Goal: Task Accomplishment & Management: Manage account settings

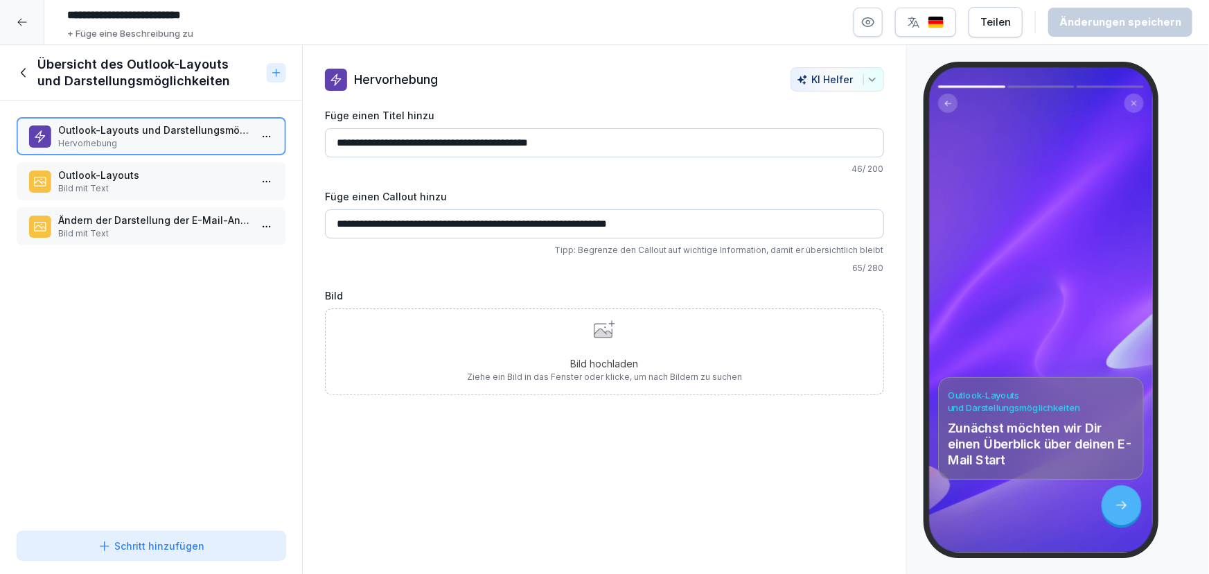
click at [154, 177] on p "Outlook-Layouts" at bounding box center [153, 175] width 191 height 15
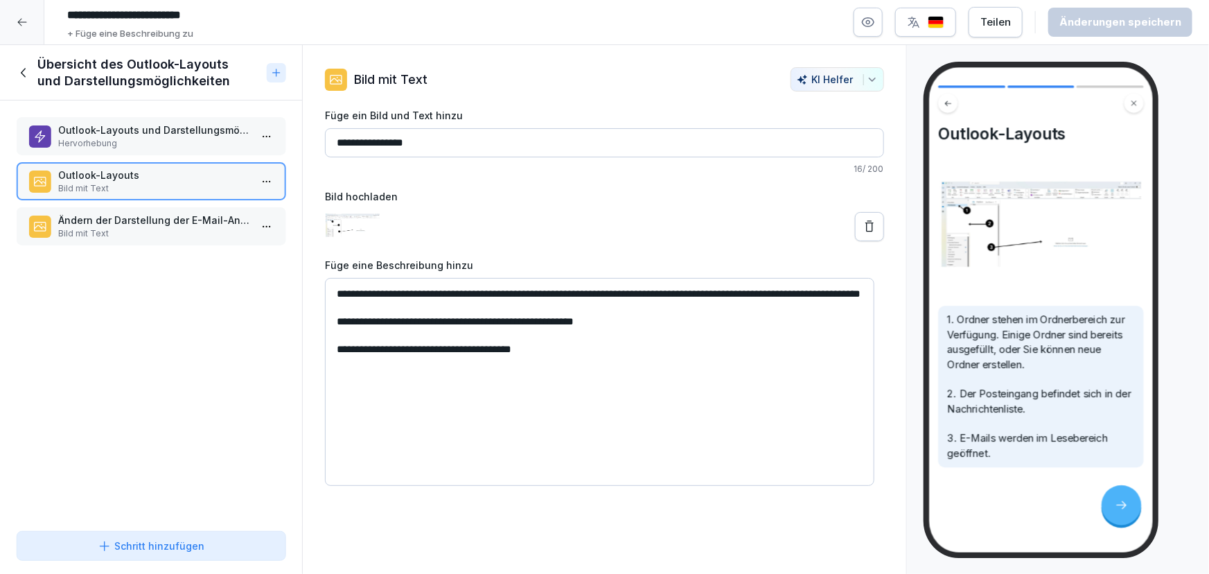
click at [148, 225] on p "Ändern der Darstellung der E-Mail-Ansicht" at bounding box center [153, 220] width 191 height 15
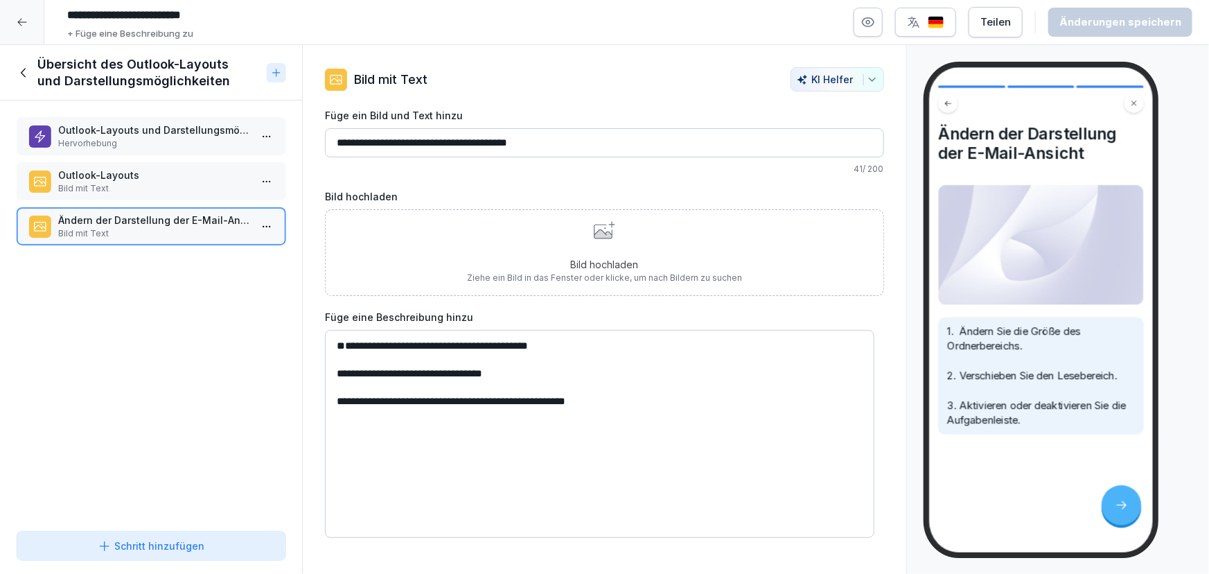
click at [143, 540] on div "Schritt hinzufügen" at bounding box center [151, 545] width 107 height 15
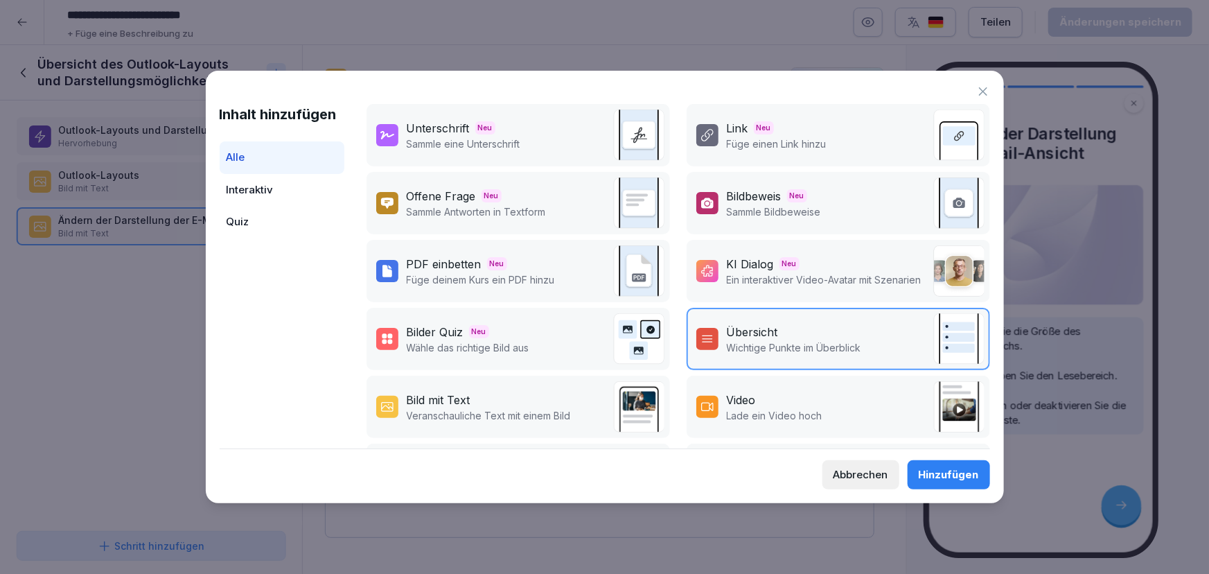
click at [522, 408] on p "Veranschauliche Text mit einem Bild" at bounding box center [489, 415] width 164 height 15
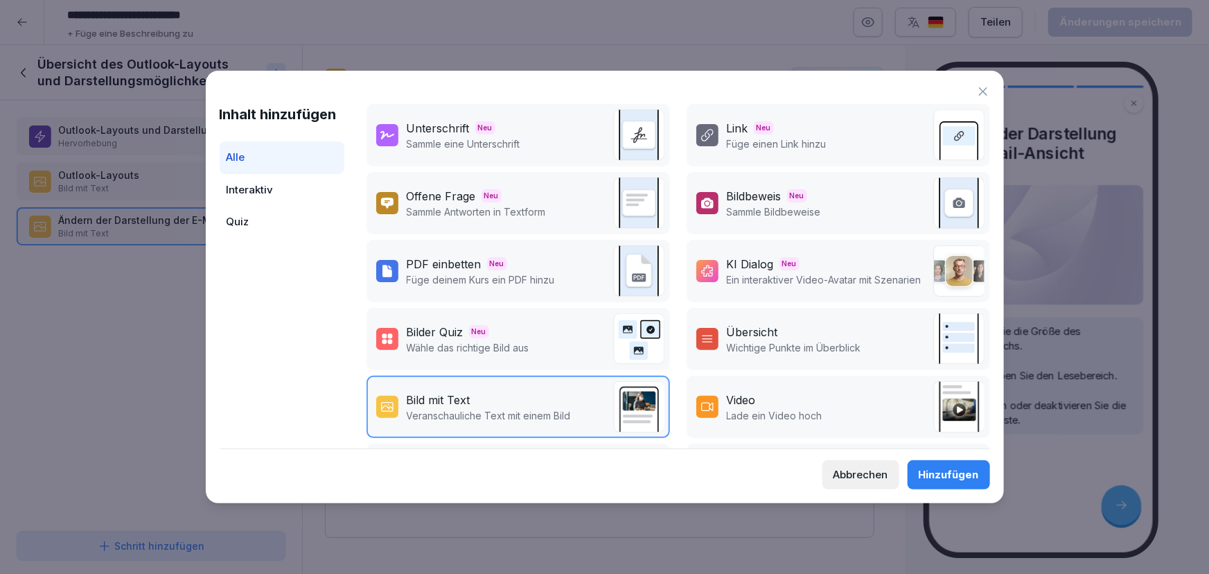
click at [943, 480] on div "Hinzufügen" at bounding box center [949, 474] width 60 height 15
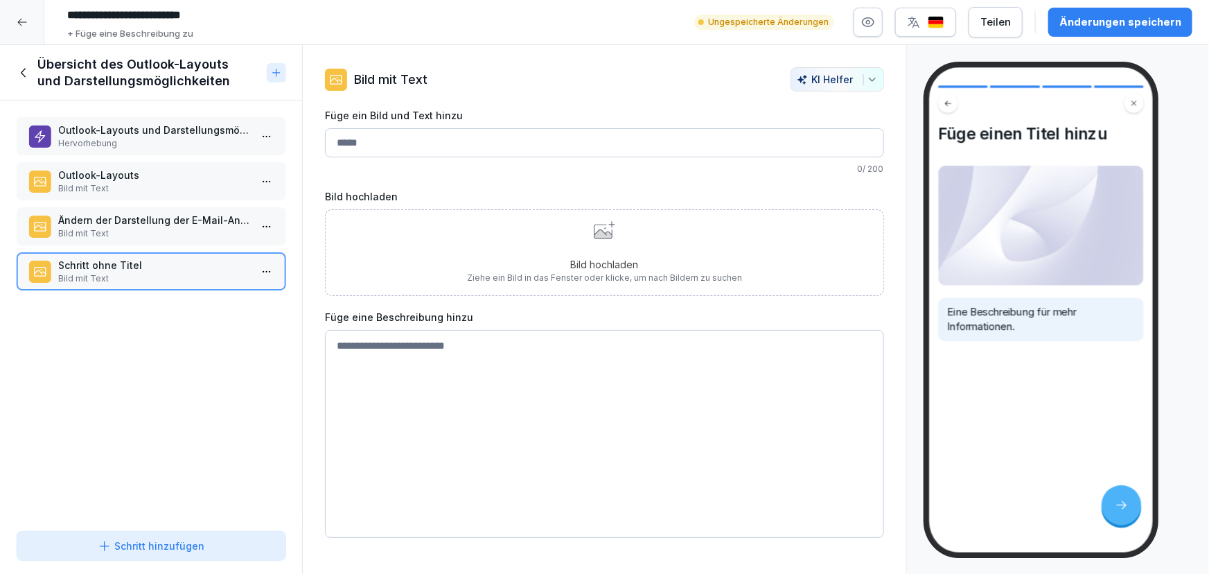
click at [1106, 30] on button "Änderungen speichern" at bounding box center [1120, 22] width 144 height 29
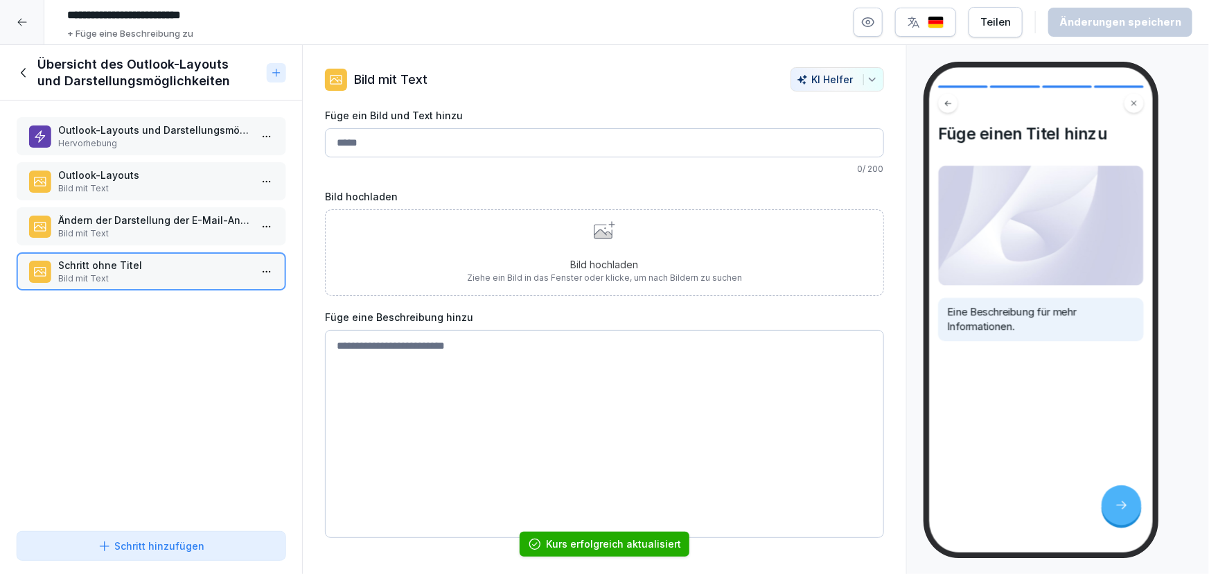
click at [21, 36] on div at bounding box center [22, 22] width 44 height 44
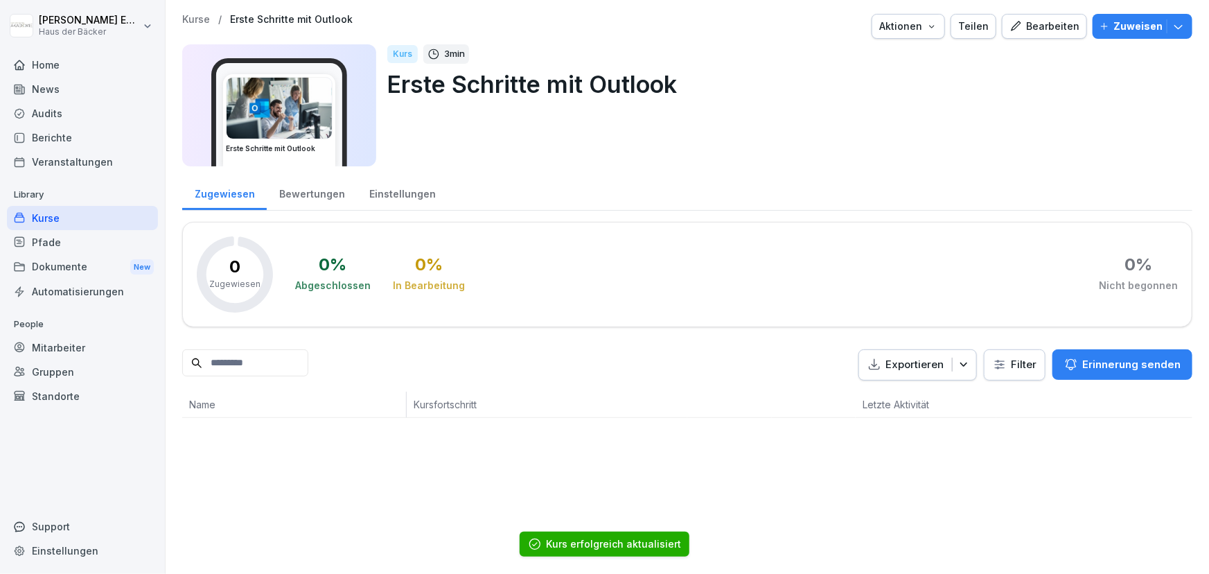
click at [82, 212] on div "Kurse" at bounding box center [82, 218] width 151 height 24
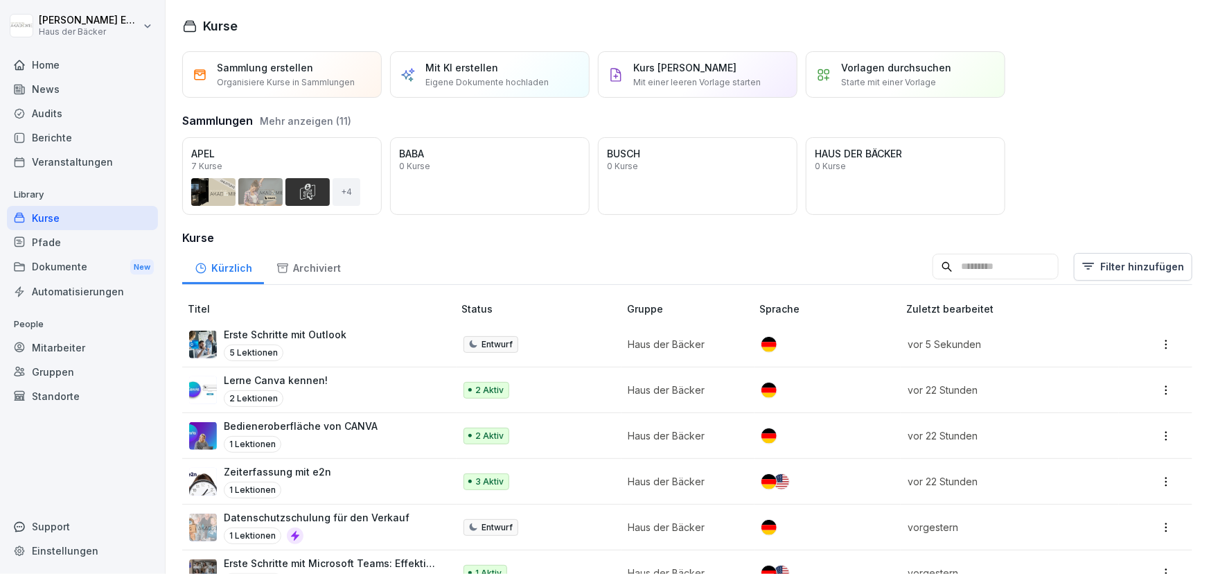
click at [47, 58] on div "Home" at bounding box center [82, 65] width 151 height 24
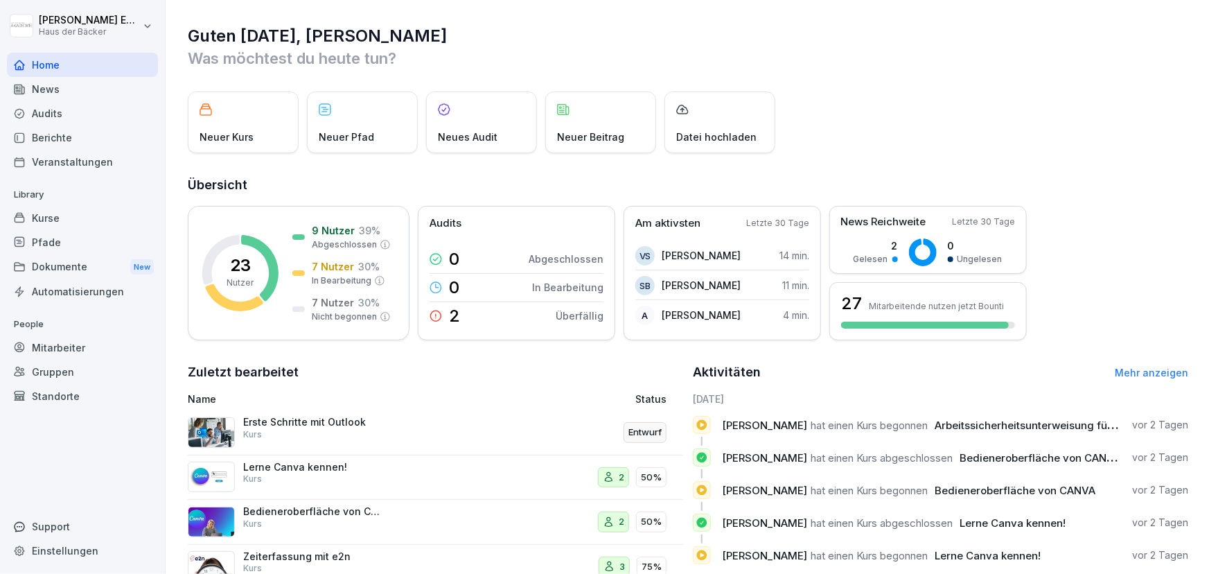
click at [38, 218] on div "Kurse" at bounding box center [82, 218] width 151 height 24
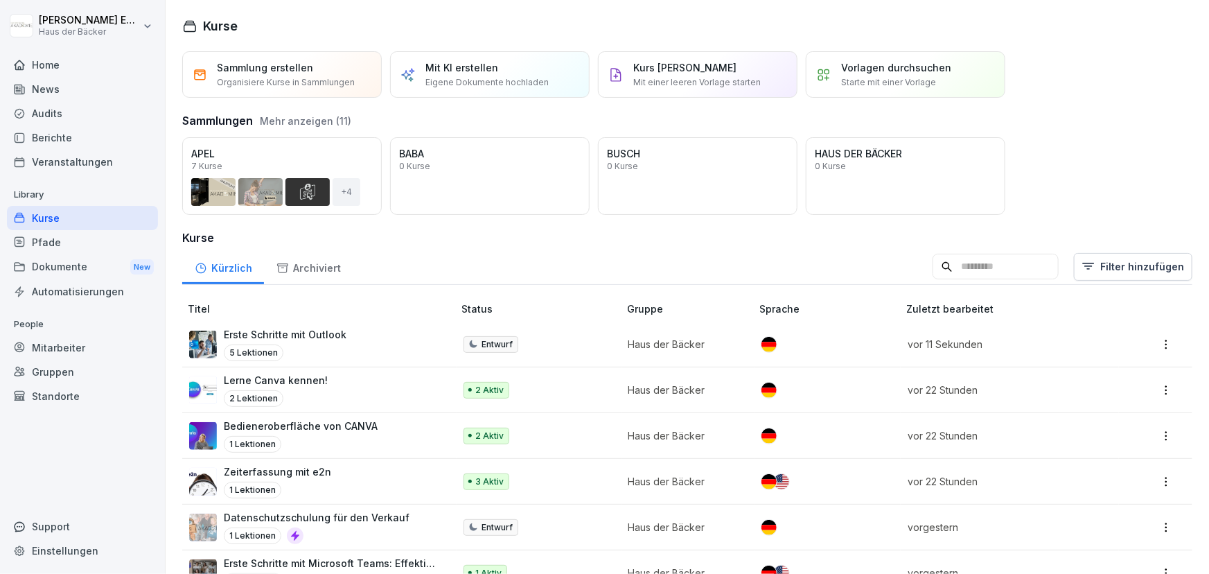
click at [382, 343] on div "Erste Schritte mit Outlook 5 Lektionen" at bounding box center [314, 344] width 251 height 34
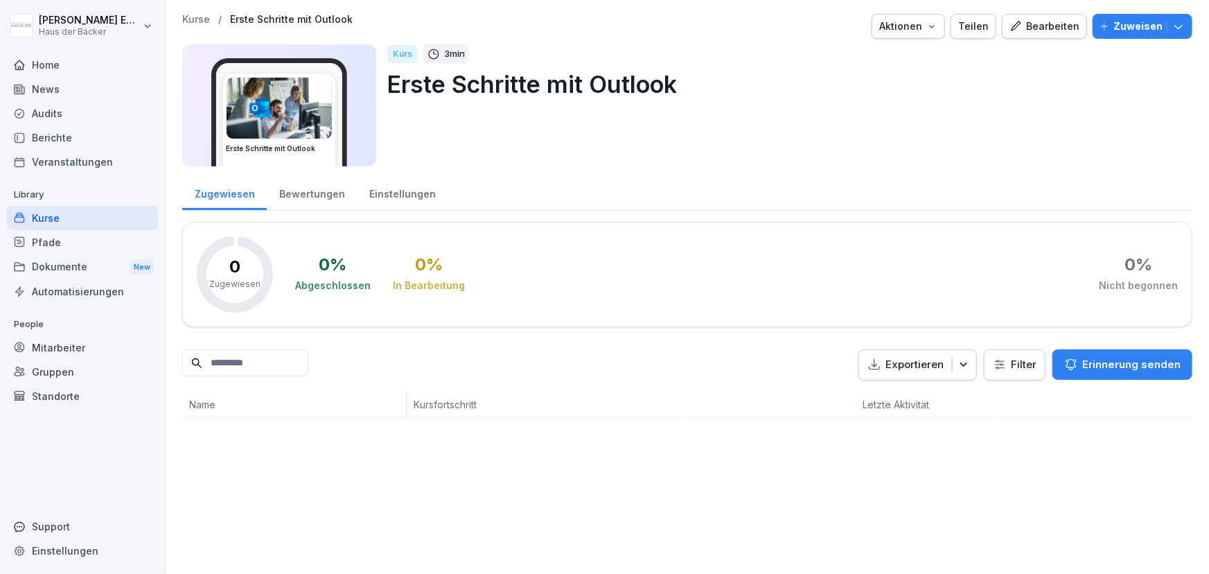
click at [1024, 28] on div "Bearbeiten" at bounding box center [1044, 26] width 70 height 15
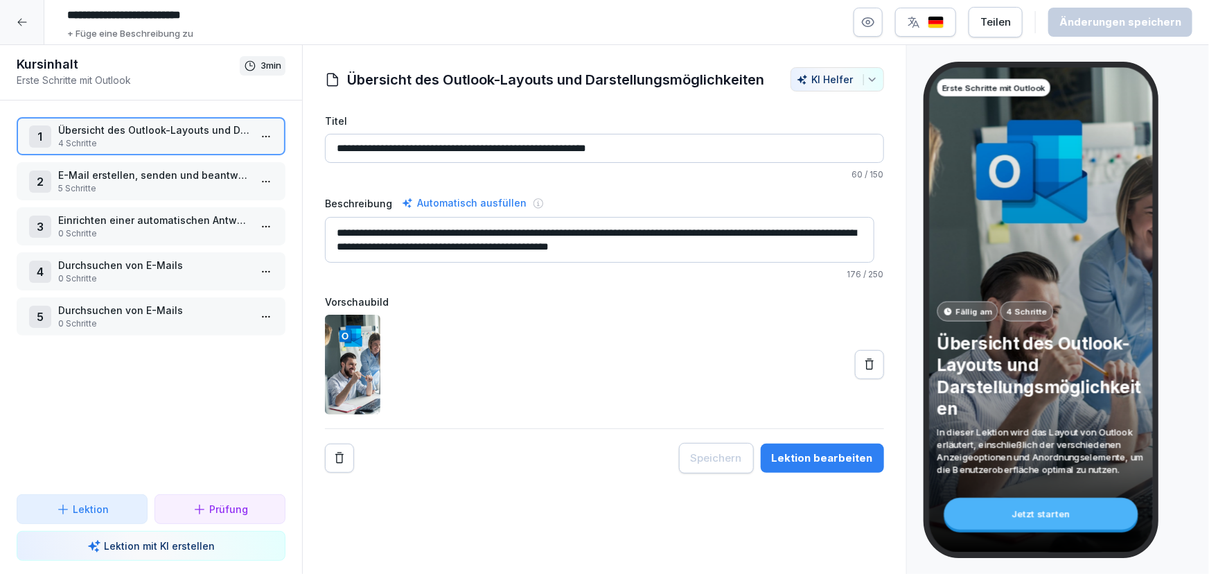
click at [218, 166] on div "2 E-Mail erstellen, senden und beantworten 5 Schritte" at bounding box center [151, 181] width 269 height 38
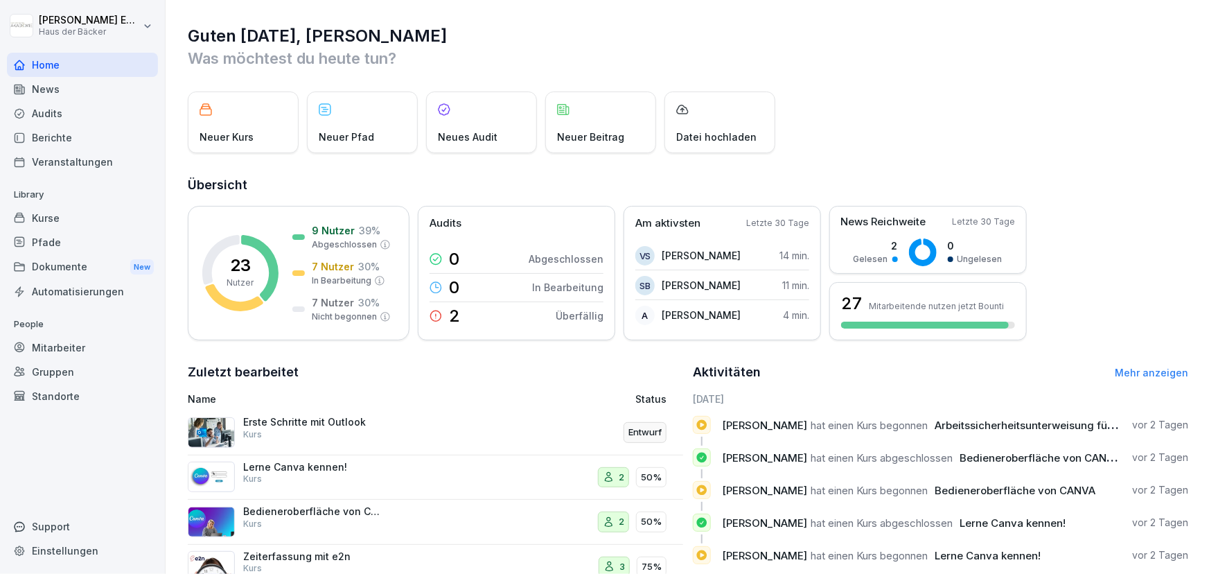
click at [116, 215] on div "Kurse" at bounding box center [82, 218] width 151 height 24
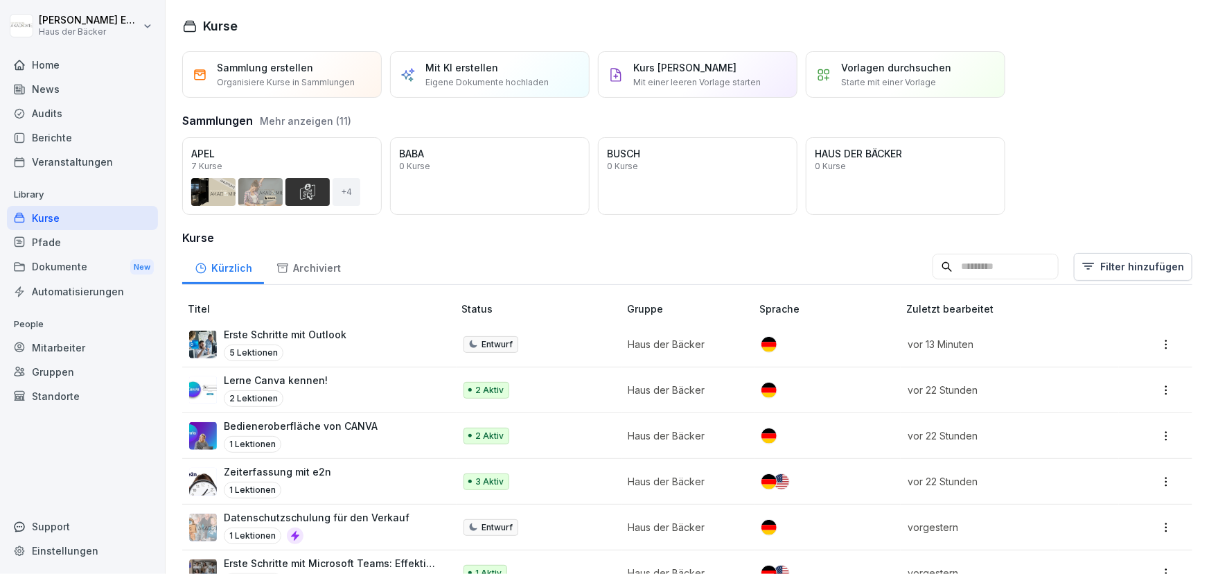
click at [933, 278] on input at bounding box center [996, 267] width 126 height 26
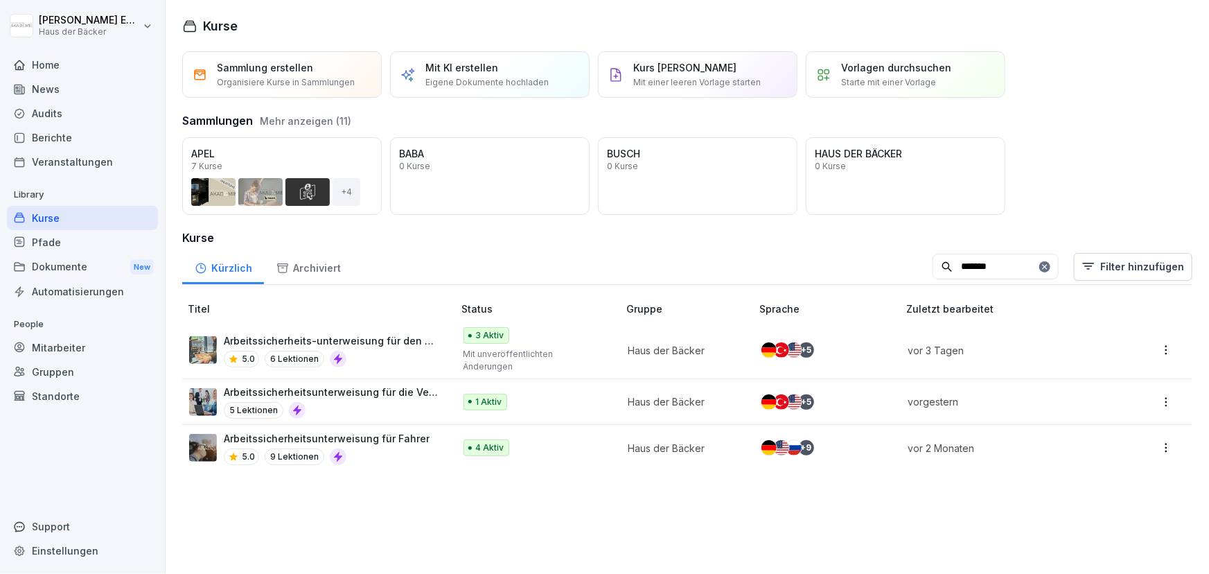
type input "*******"
click at [463, 353] on p "Mit unveröffentlichten Änderungen" at bounding box center [533, 360] width 141 height 25
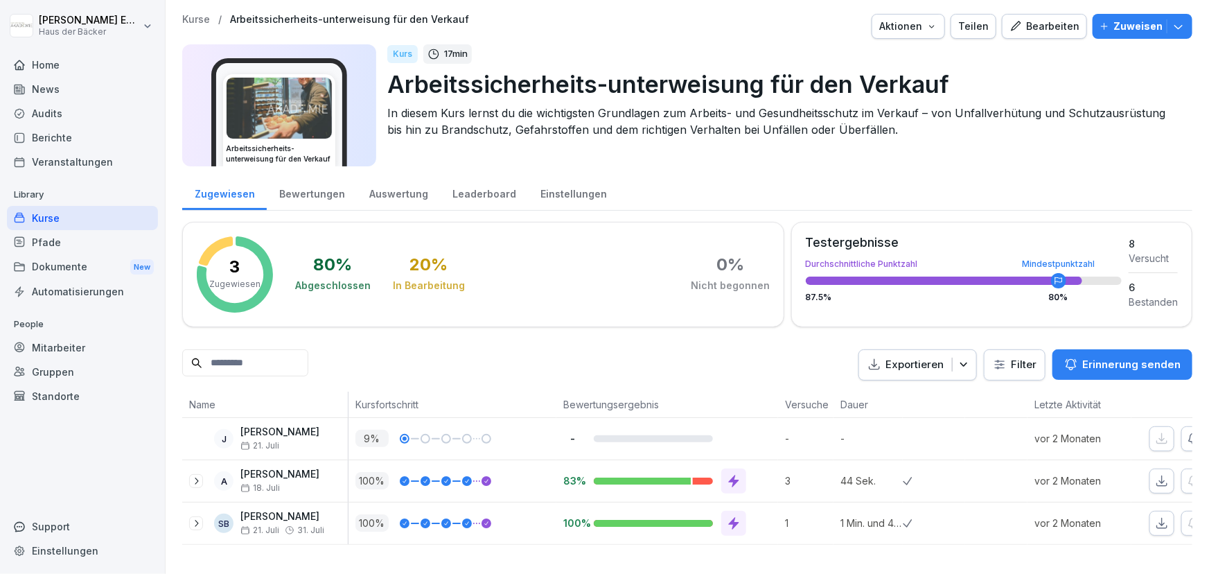
click at [1026, 32] on div "Bearbeiten" at bounding box center [1044, 26] width 70 height 15
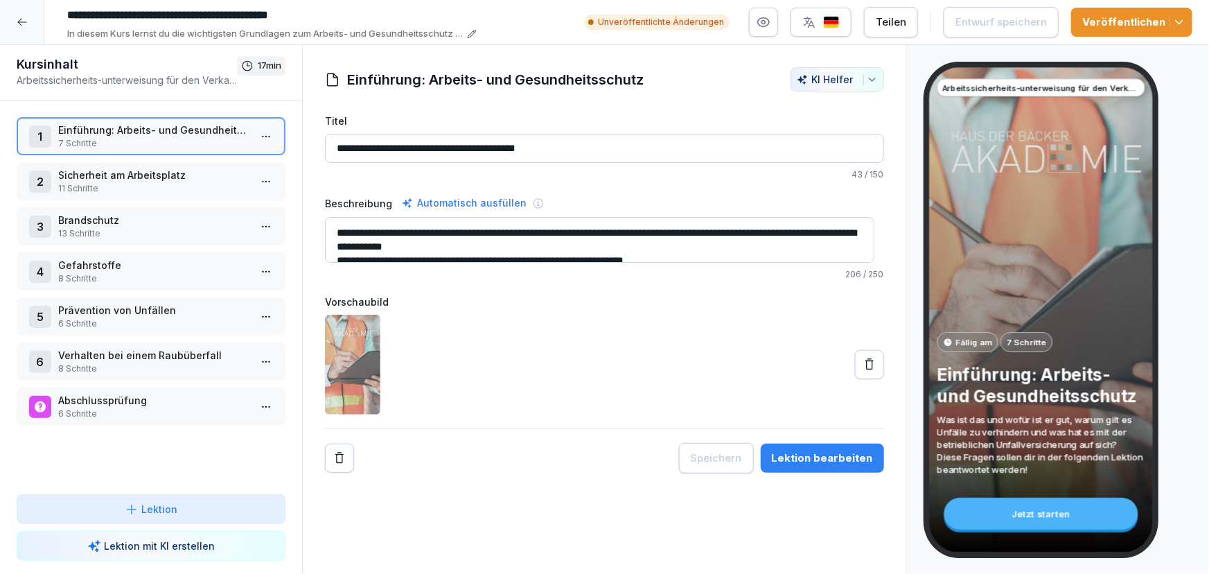
click at [127, 353] on p "Verhalten bei einem Raubüberfall" at bounding box center [153, 355] width 191 height 15
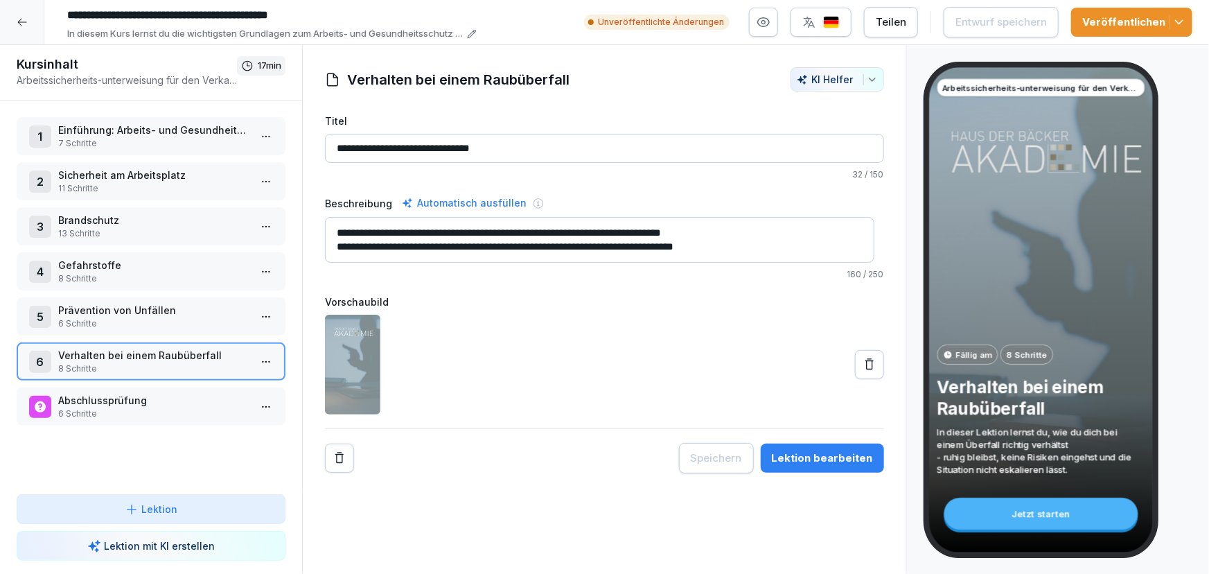
click at [121, 322] on p "6 Schritte" at bounding box center [153, 323] width 191 height 12
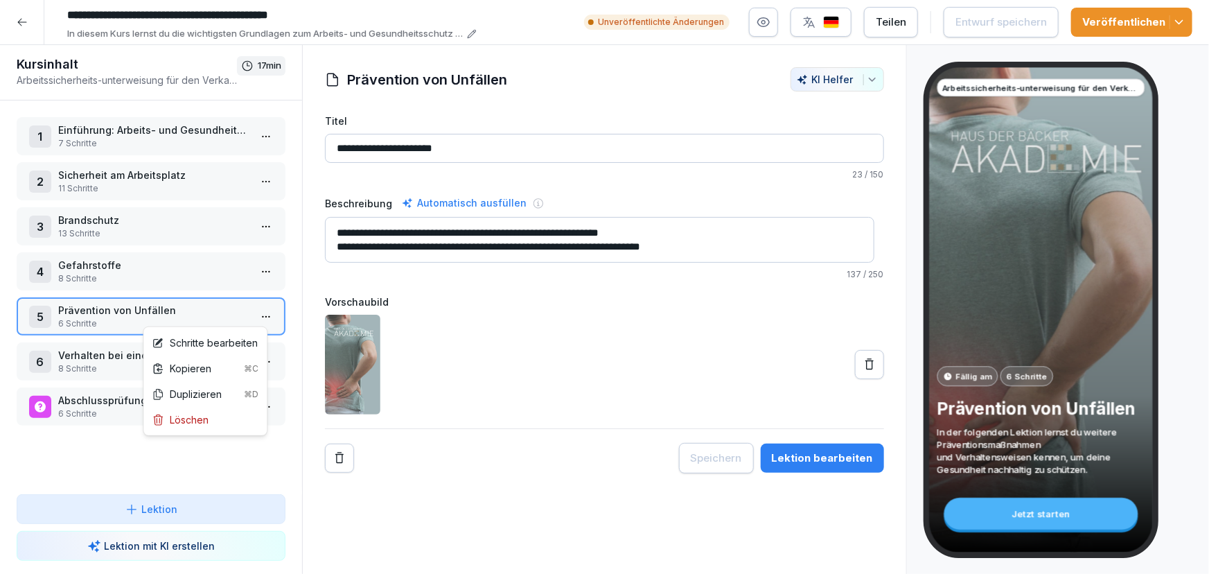
click at [253, 319] on html "**********" at bounding box center [604, 287] width 1209 height 574
click at [222, 339] on div "Schritte bearbeiten" at bounding box center [205, 342] width 106 height 15
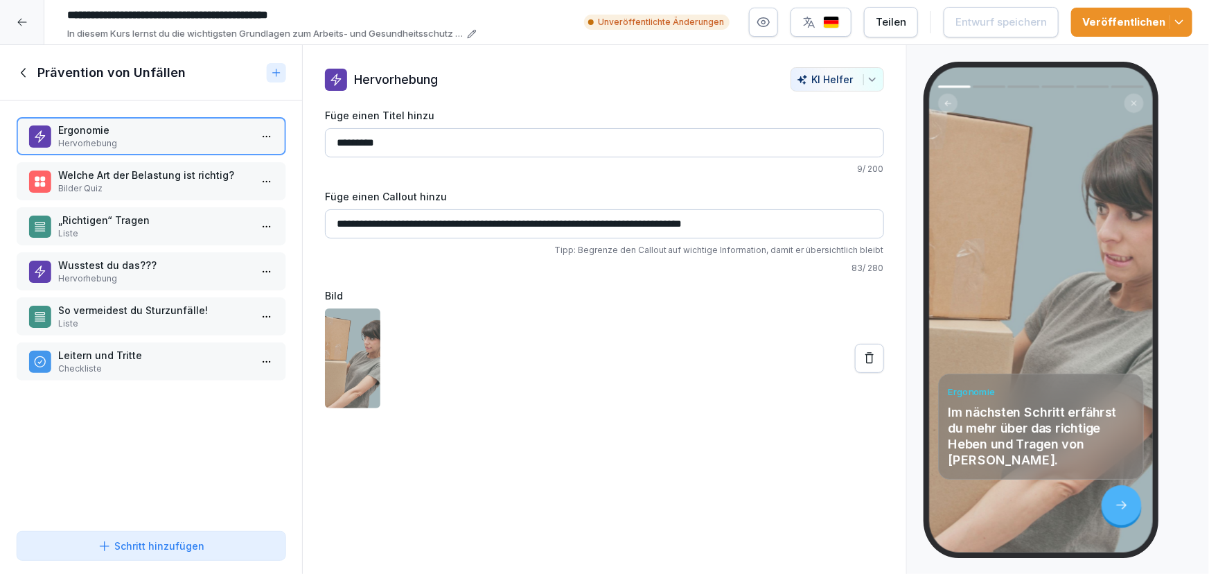
click at [110, 238] on p "Liste" at bounding box center [153, 233] width 191 height 12
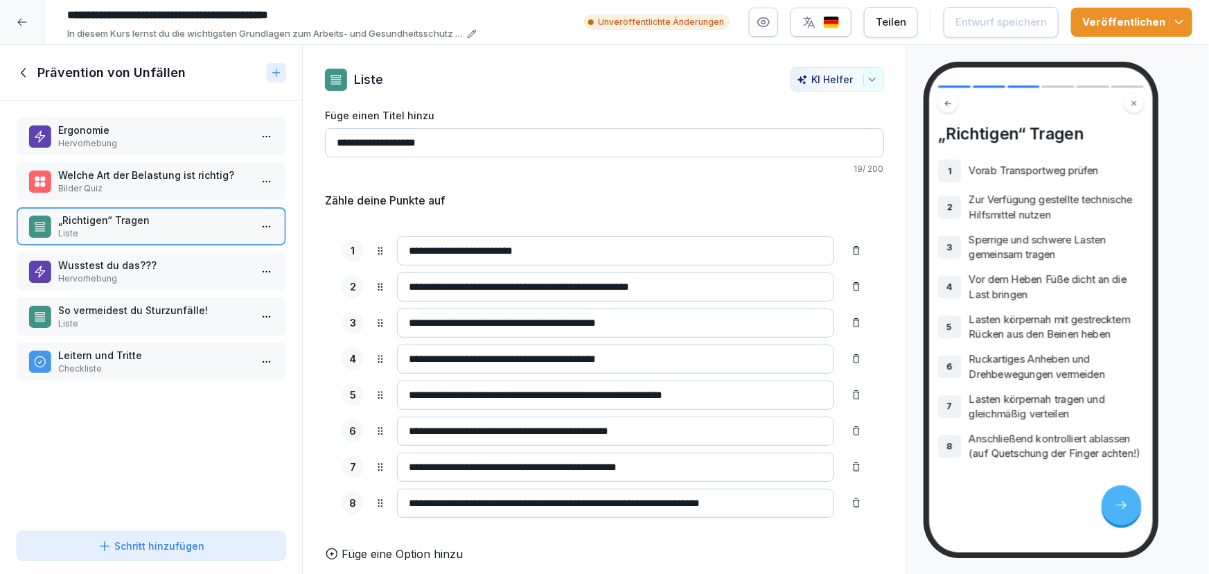
click at [104, 276] on p "Hervorhebung" at bounding box center [153, 278] width 191 height 12
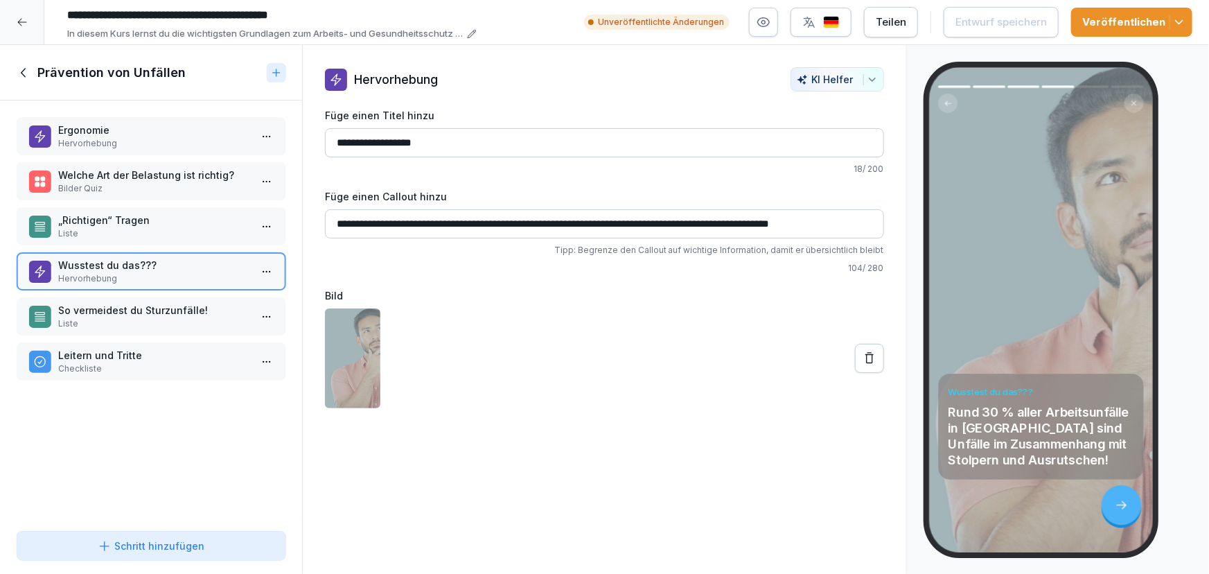
click at [100, 344] on div "Leitern und Tritte Checkliste" at bounding box center [151, 361] width 269 height 38
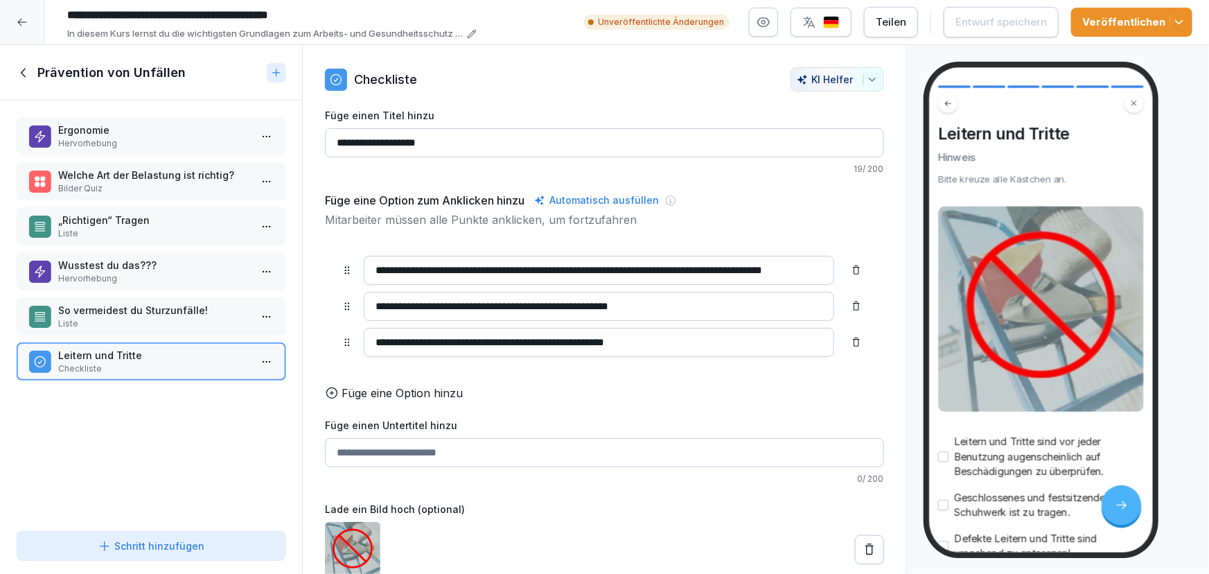
click at [94, 297] on div "So vermeidest du Sturzunfälle! Liste" at bounding box center [151, 316] width 269 height 38
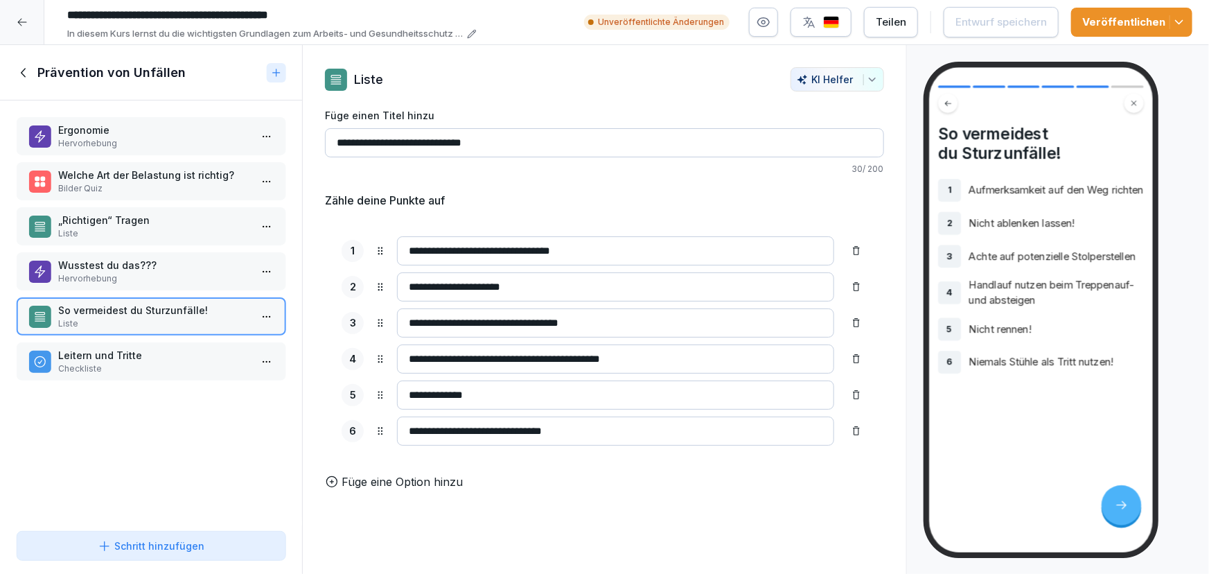
click at [28, 65] on icon at bounding box center [24, 72] width 15 height 15
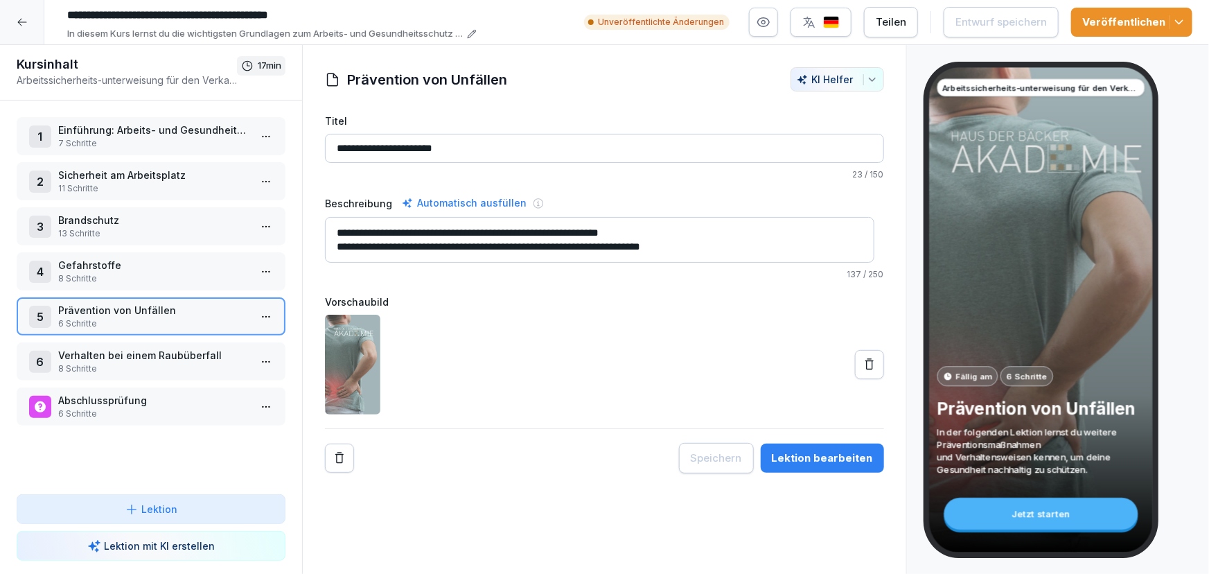
click at [127, 348] on p "Verhalten bei einem Raubüberfall" at bounding box center [153, 355] width 191 height 15
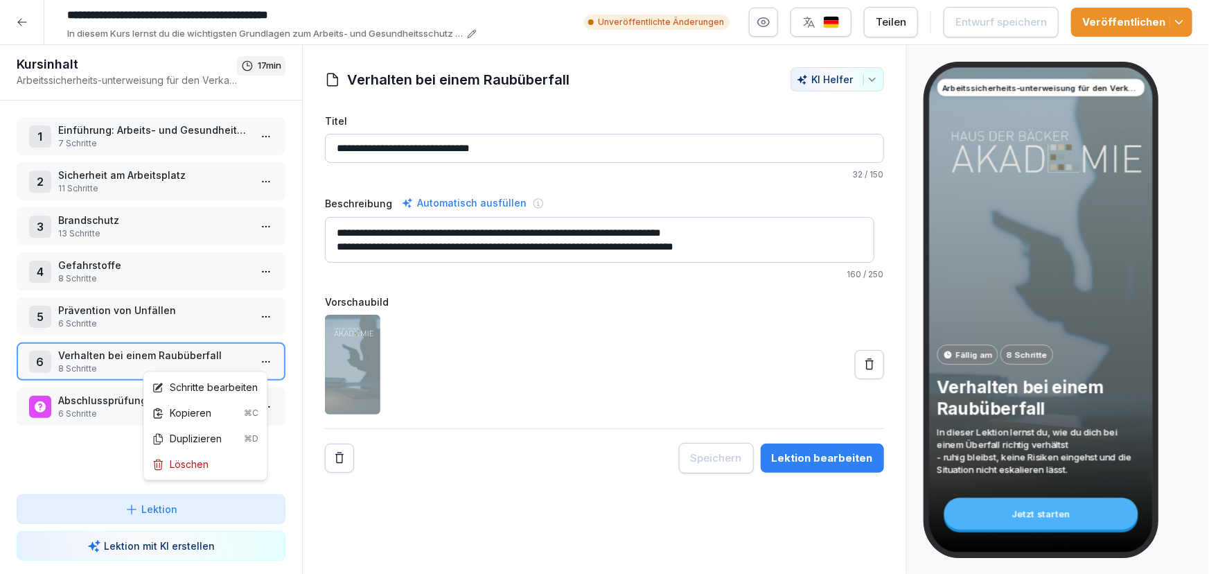
click at [262, 364] on html "**********" at bounding box center [604, 287] width 1209 height 574
click at [231, 385] on div "Schritte bearbeiten" at bounding box center [205, 387] width 106 height 15
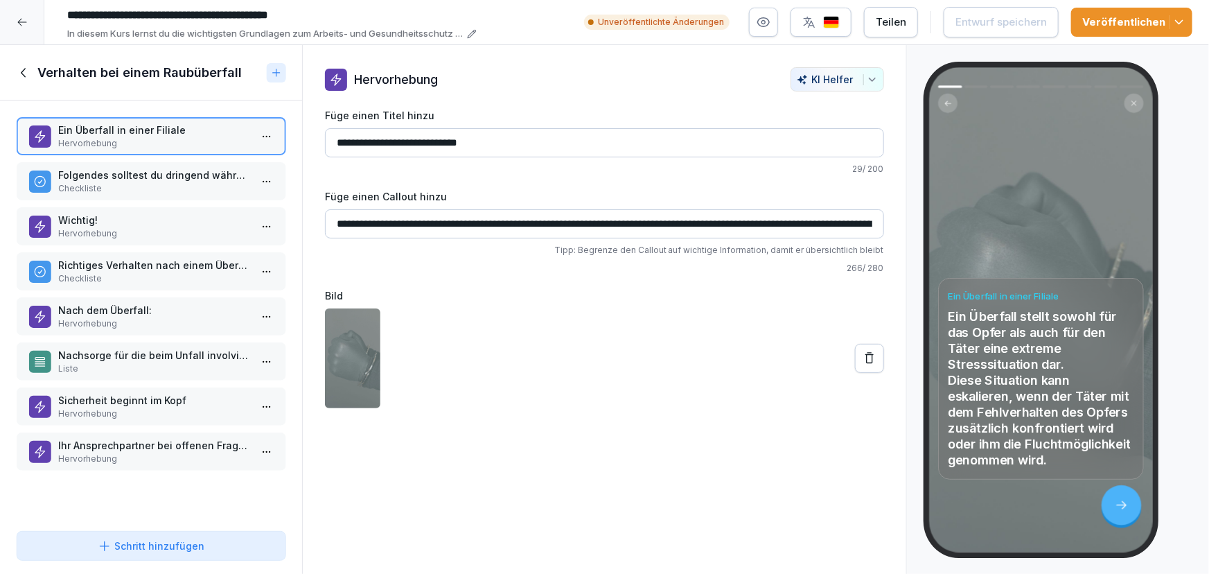
click at [143, 186] on p "Checkliste" at bounding box center [153, 188] width 191 height 12
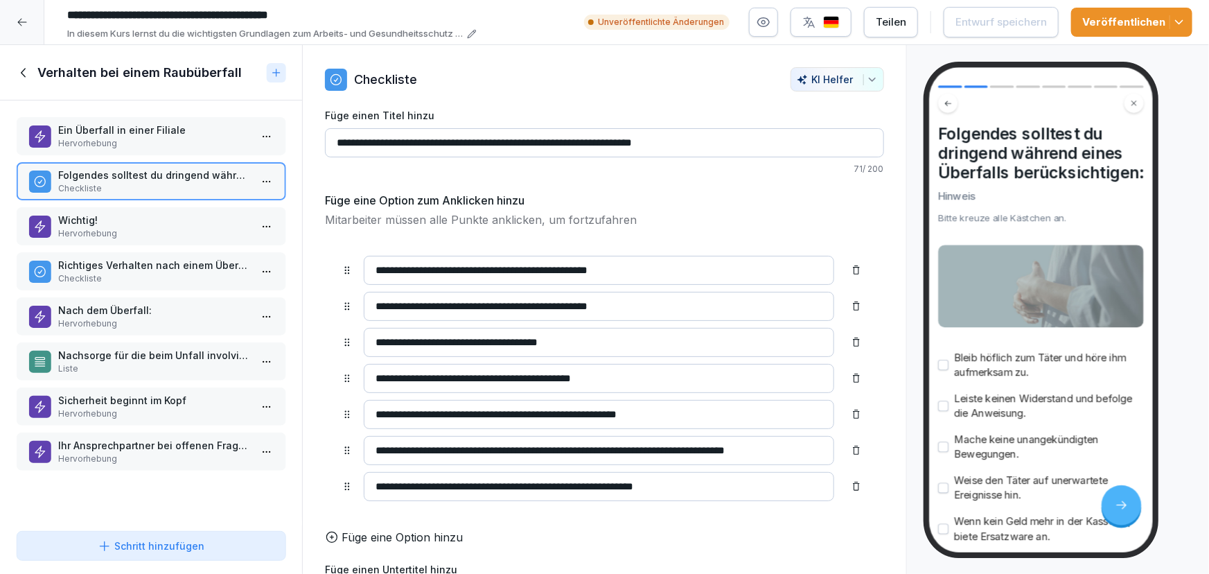
click at [140, 220] on p "Wichtig!" at bounding box center [153, 220] width 191 height 15
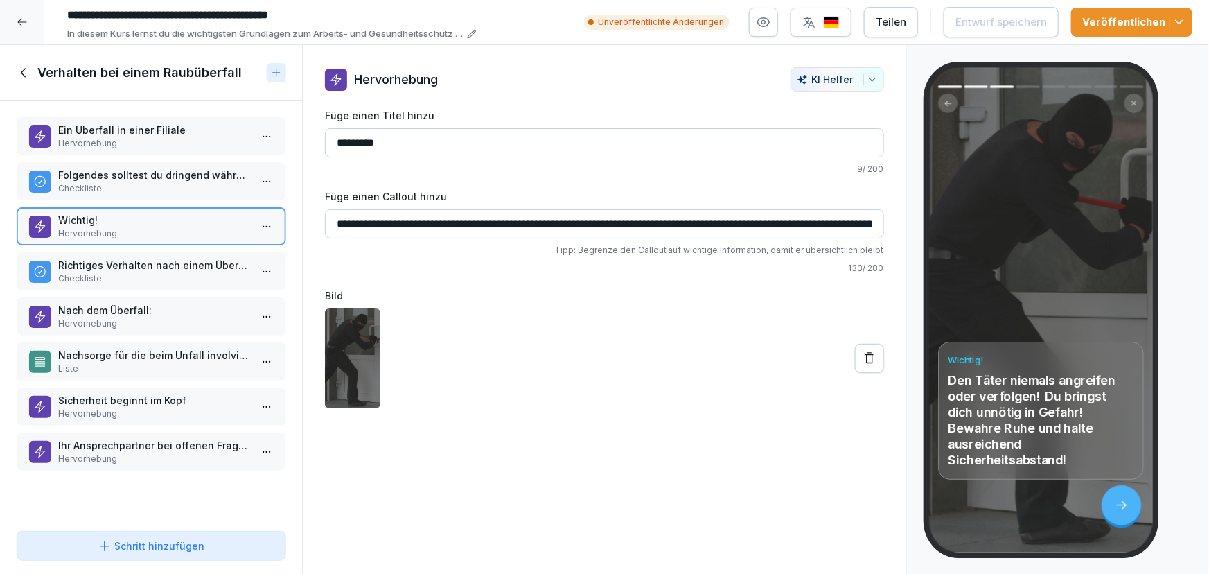
click at [123, 459] on p "Hervorhebung" at bounding box center [153, 458] width 191 height 12
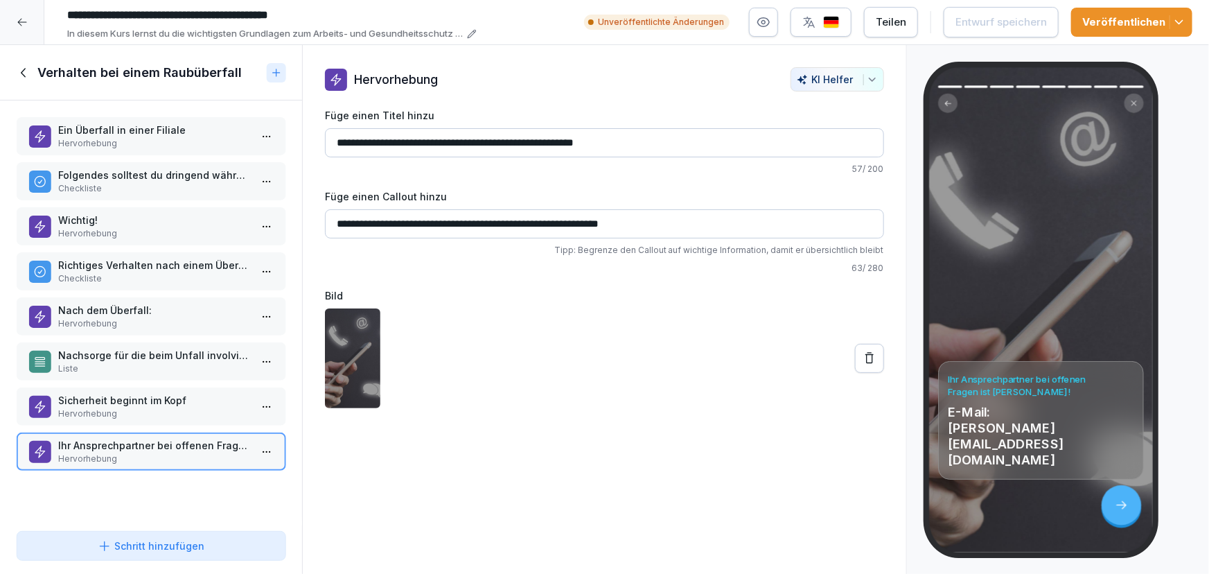
click at [116, 422] on div "Sicherheit beginnt im Kopf Hervorhebung" at bounding box center [151, 406] width 269 height 38
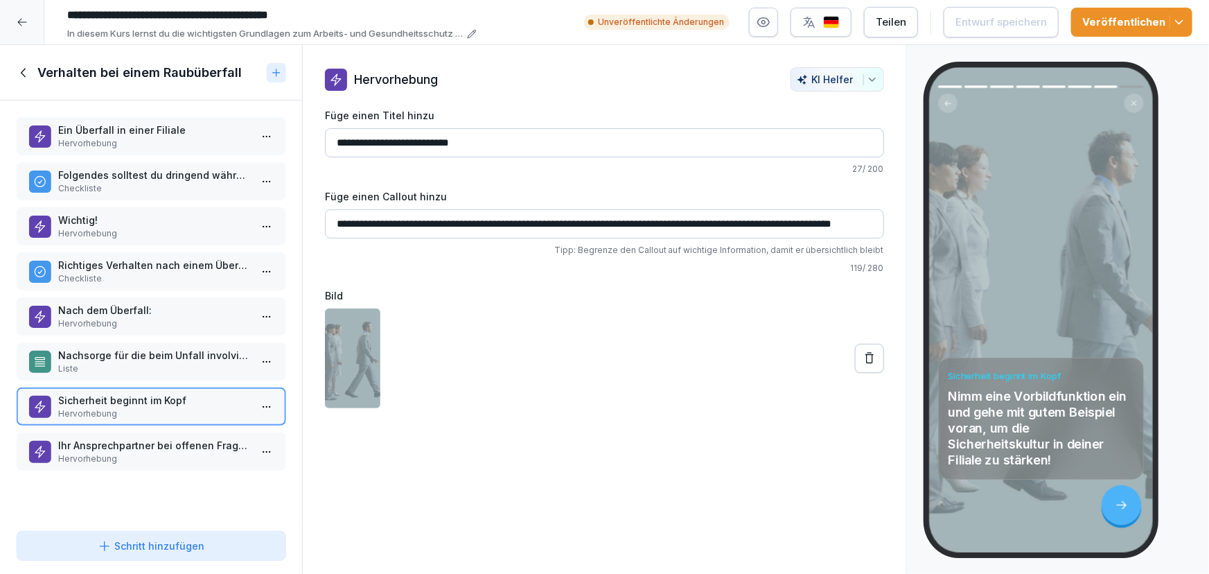
click at [112, 362] on p "Liste" at bounding box center [153, 368] width 191 height 12
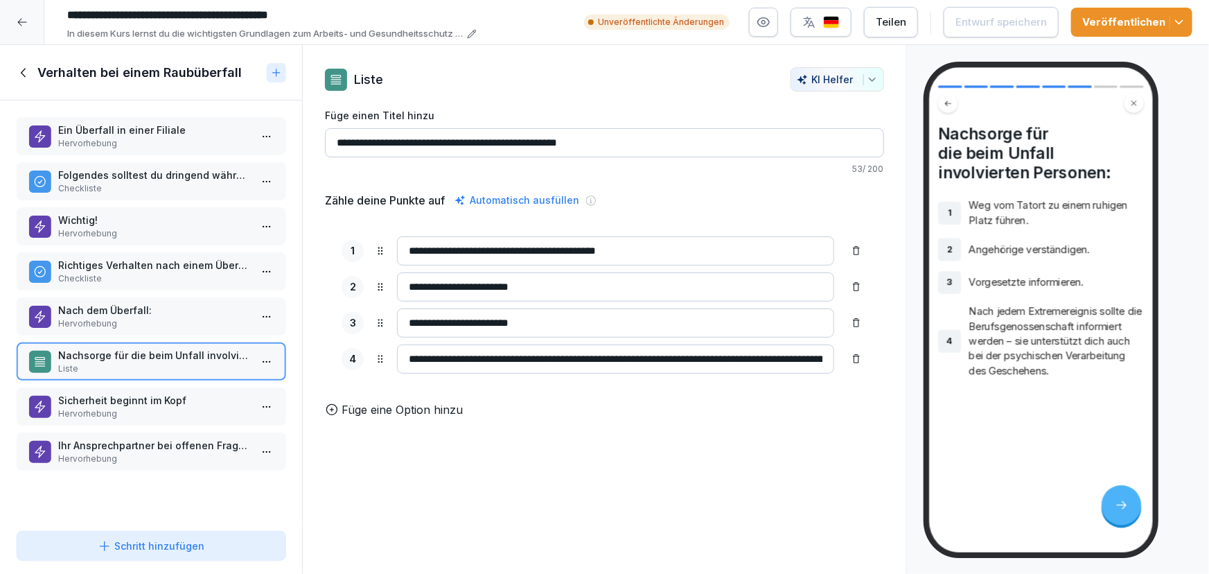
click at [19, 19] on icon at bounding box center [22, 22] width 11 height 11
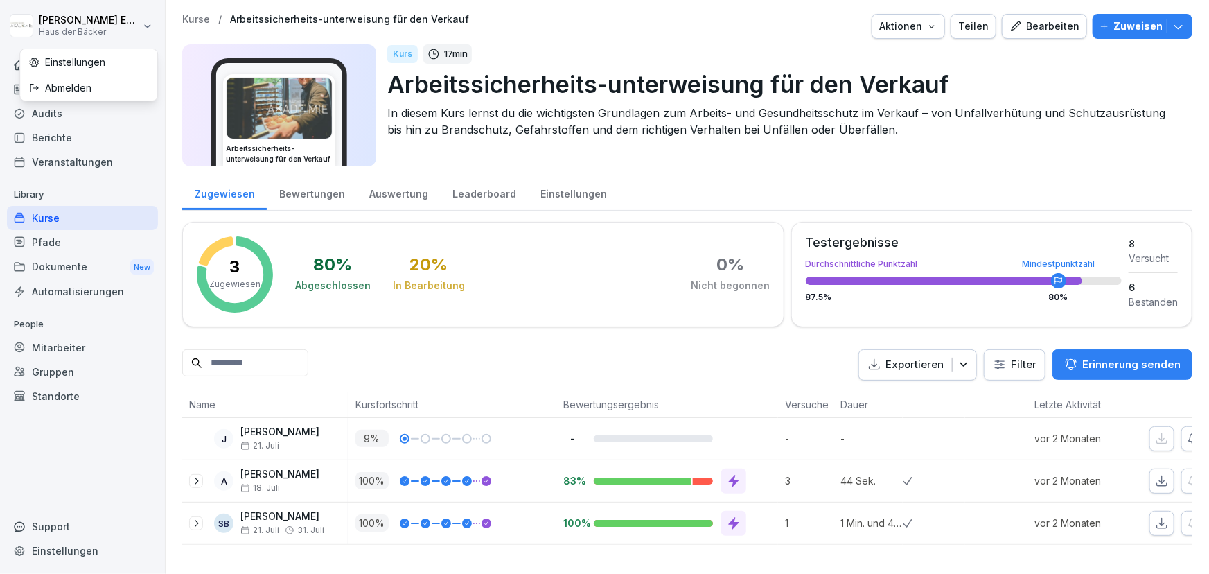
click at [19, 19] on html "Anna-Lea Ehlerding Haus der Bäcker Home News Audits Berichte Veranstaltungen Li…" at bounding box center [604, 287] width 1209 height 574
click at [73, 215] on html "Anna-Lea Ehlerding Haus der Bäcker Home News Audits Berichte Veranstaltungen Li…" at bounding box center [604, 287] width 1209 height 574
click at [132, 216] on div "Kurse" at bounding box center [82, 218] width 151 height 24
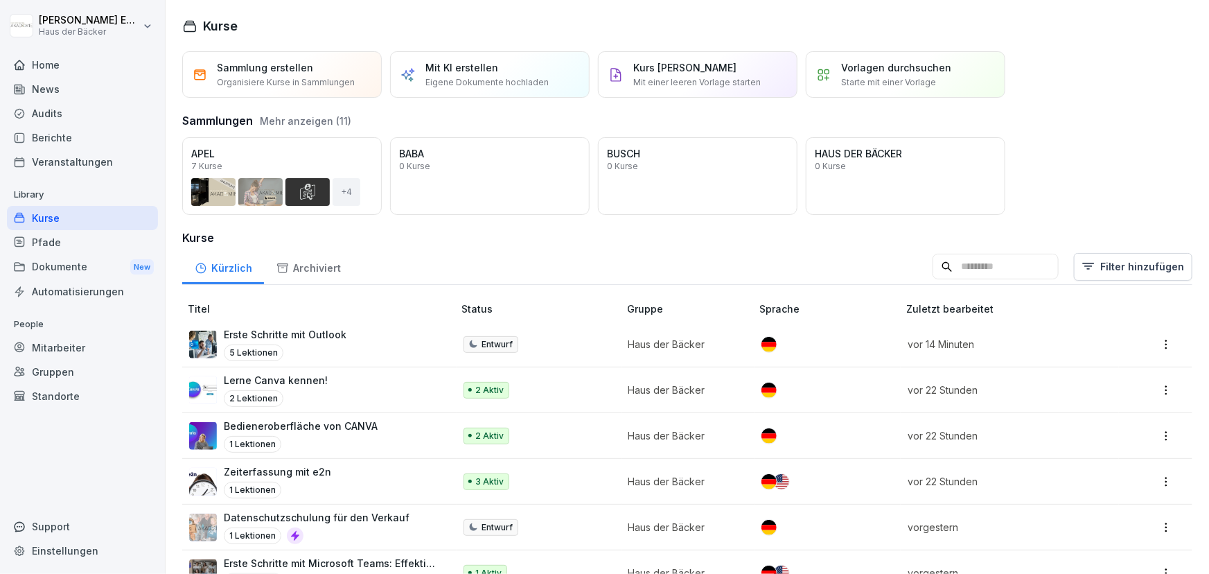
click at [67, 48] on div at bounding box center [82, 48] width 151 height 8
click at [70, 58] on div "Home" at bounding box center [82, 65] width 151 height 24
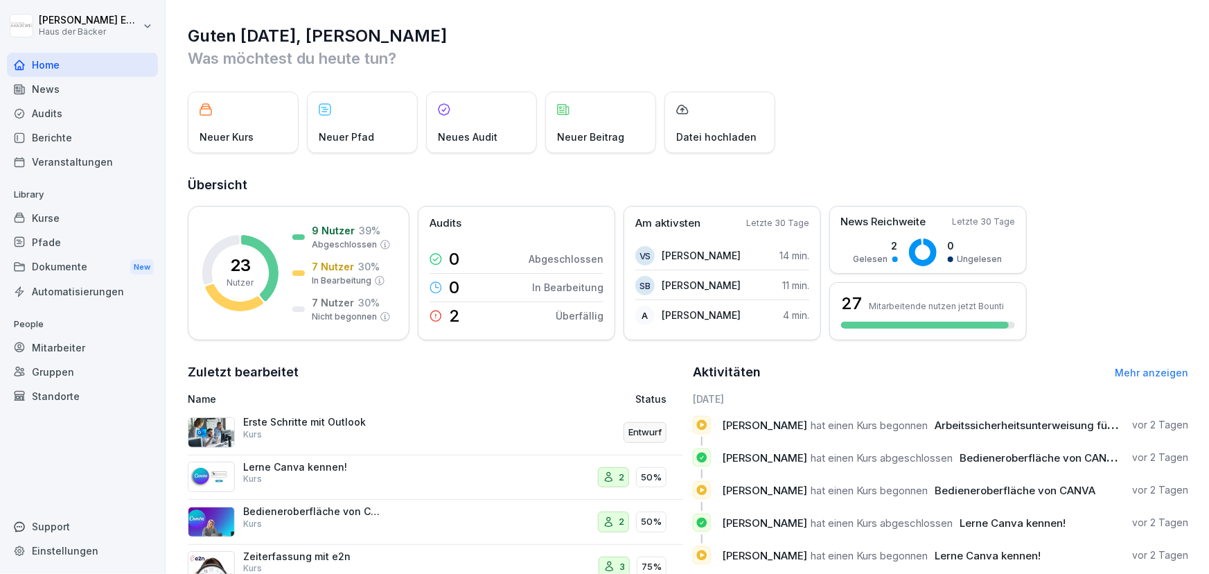
click at [76, 213] on div "Kurse" at bounding box center [82, 218] width 151 height 24
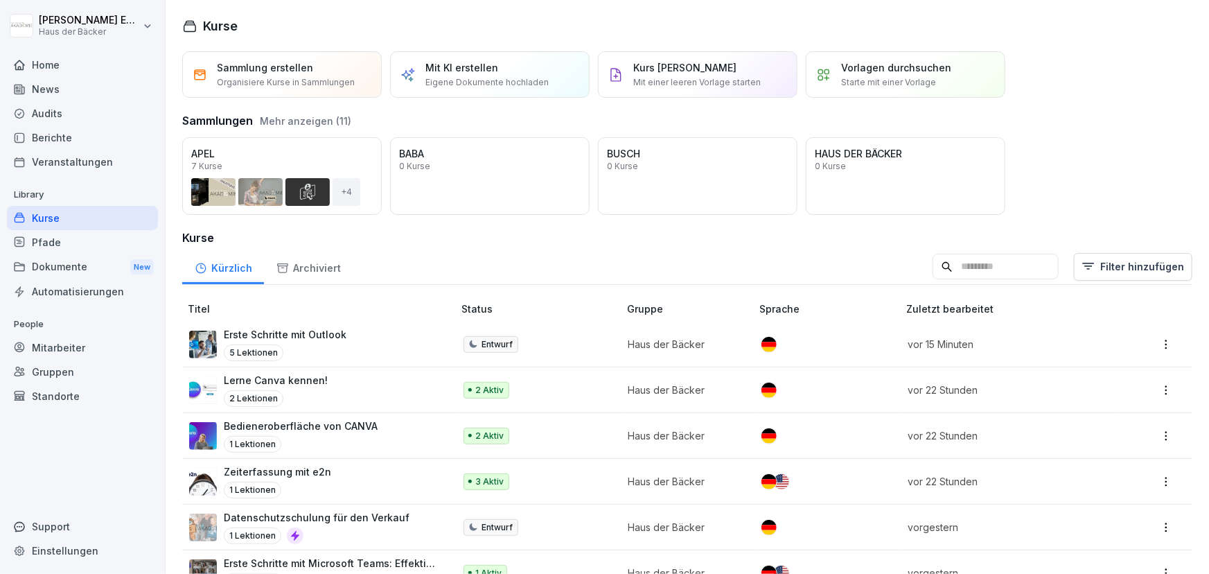
click at [997, 270] on input at bounding box center [996, 267] width 126 height 26
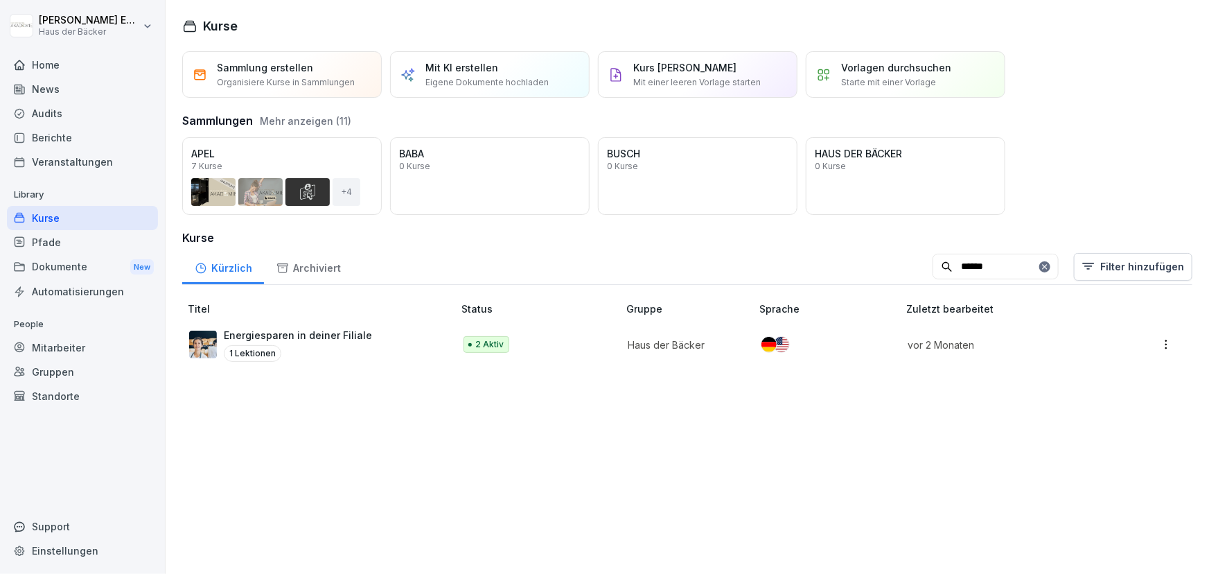
type input "******"
click at [378, 337] on div "Energiesparen in deiner Filiale 1 Lektionen" at bounding box center [314, 345] width 251 height 34
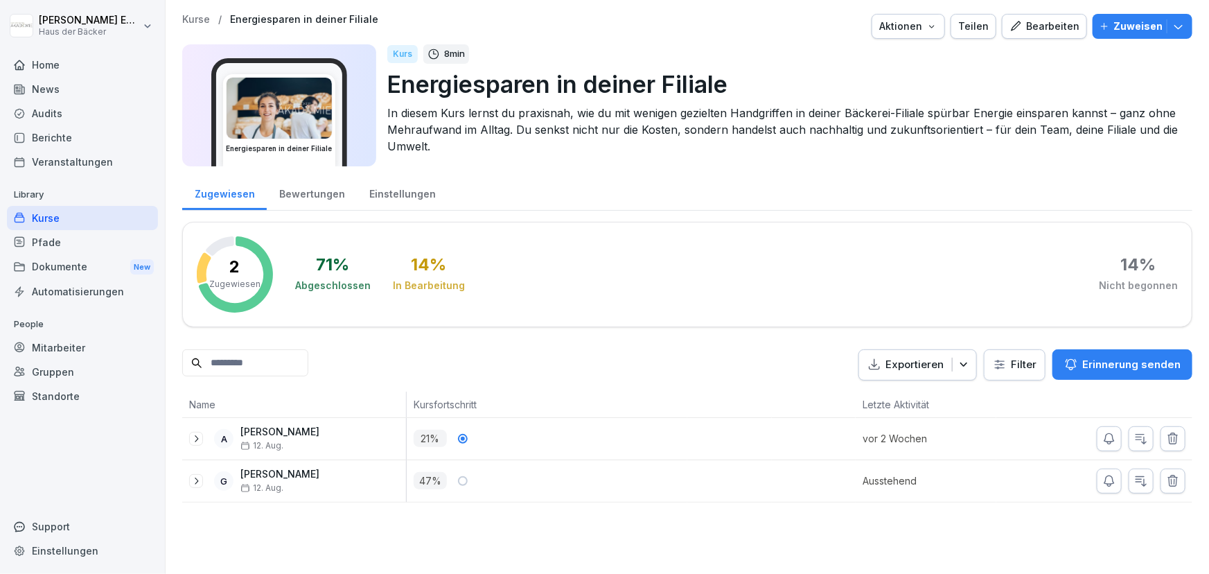
click at [136, 360] on div "Gruppen" at bounding box center [82, 372] width 151 height 24
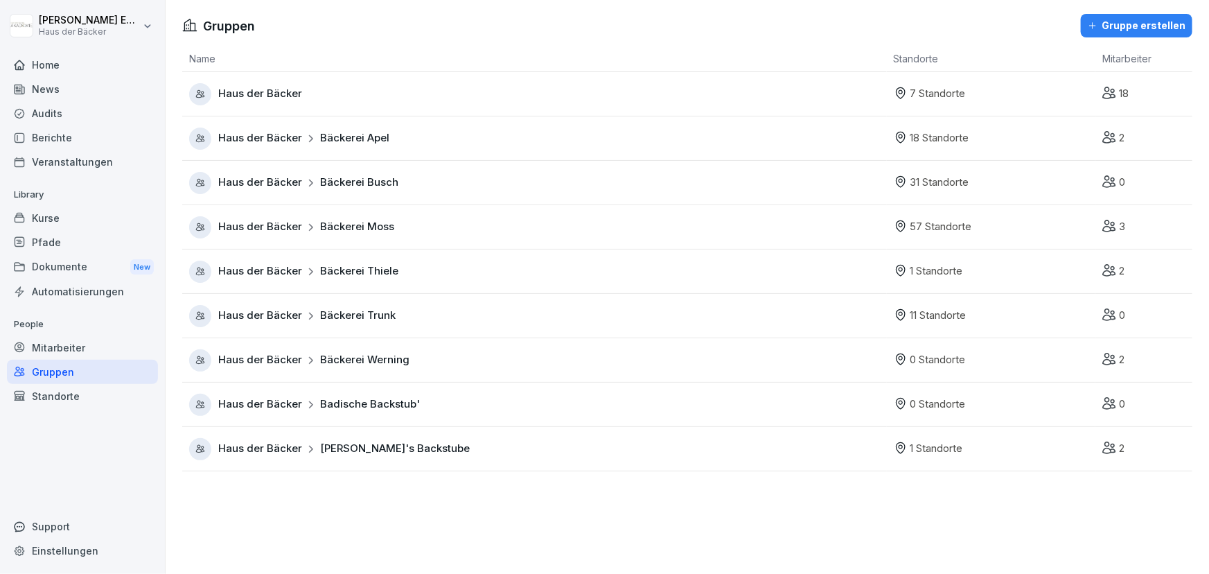
click at [126, 346] on div "Mitarbeiter" at bounding box center [82, 347] width 151 height 24
